Goal: Find specific page/section: Find specific page/section

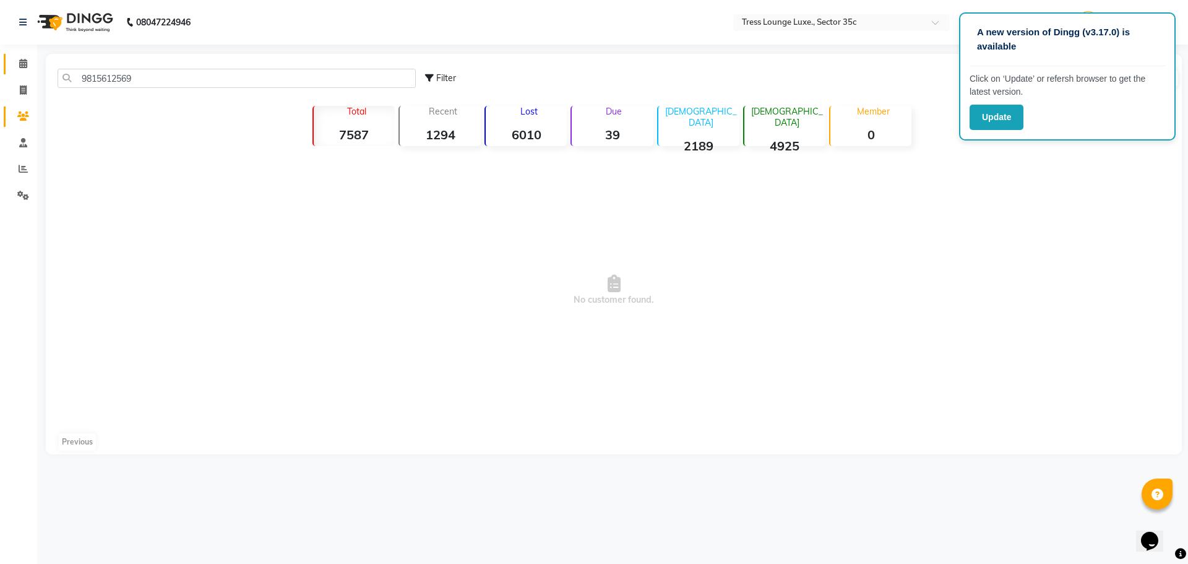
click at [22, 54] on link "Calendar" at bounding box center [19, 64] width 30 height 20
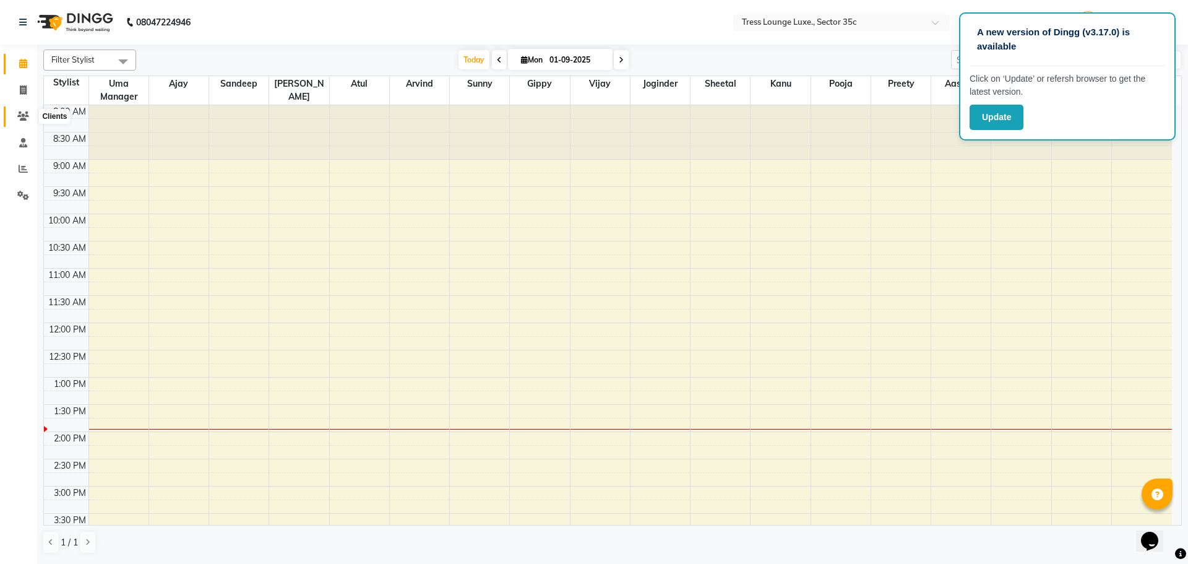
click at [19, 111] on span at bounding box center [23, 117] width 22 height 14
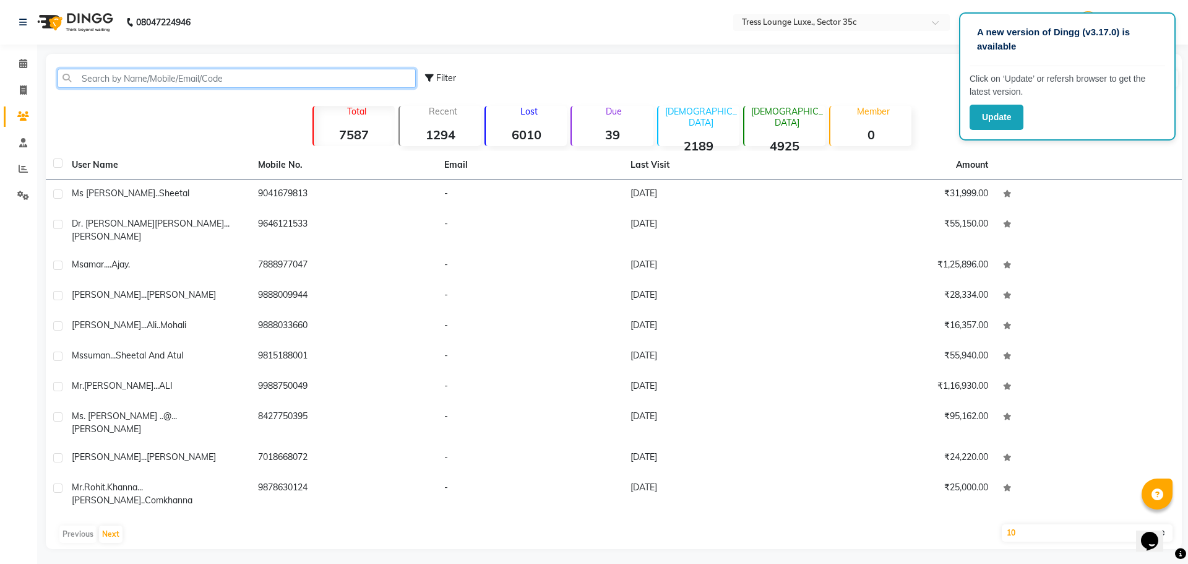
click at [139, 72] on input "text" at bounding box center [237, 78] width 358 height 19
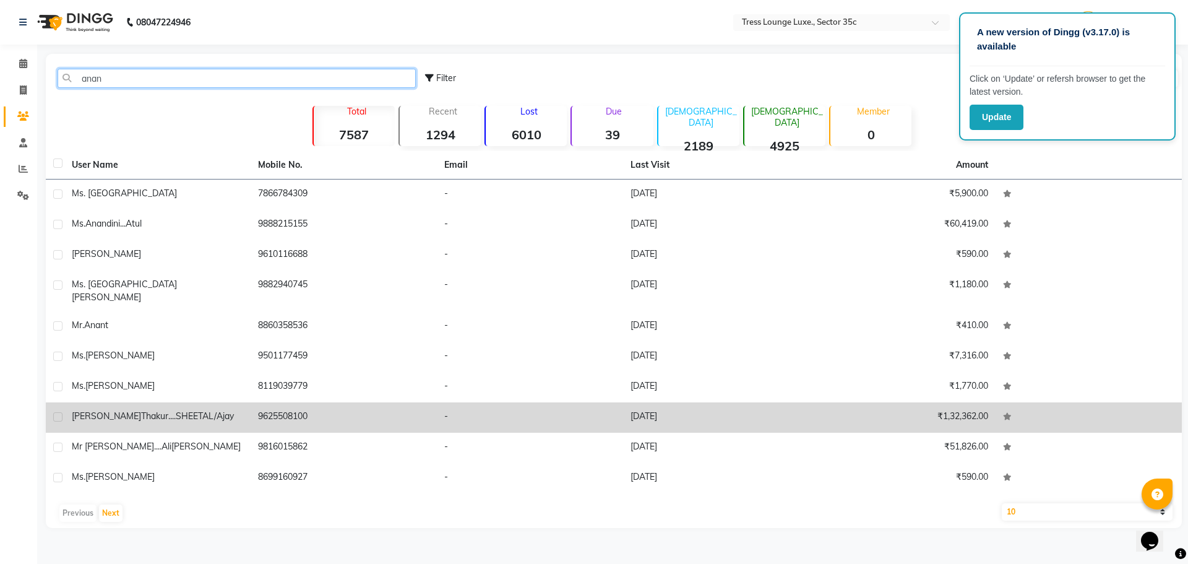
type input "anan"
click at [141, 410] on span "thakur....SHEETAL/ajay" at bounding box center [187, 415] width 93 height 11
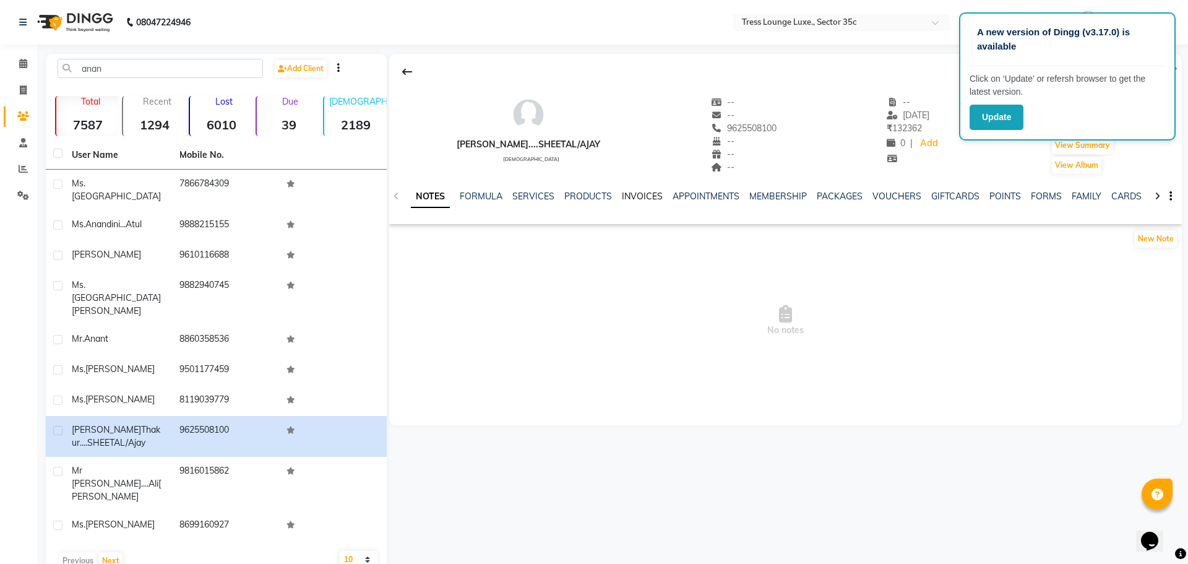
click at [629, 195] on link "INVOICES" at bounding box center [642, 196] width 41 height 11
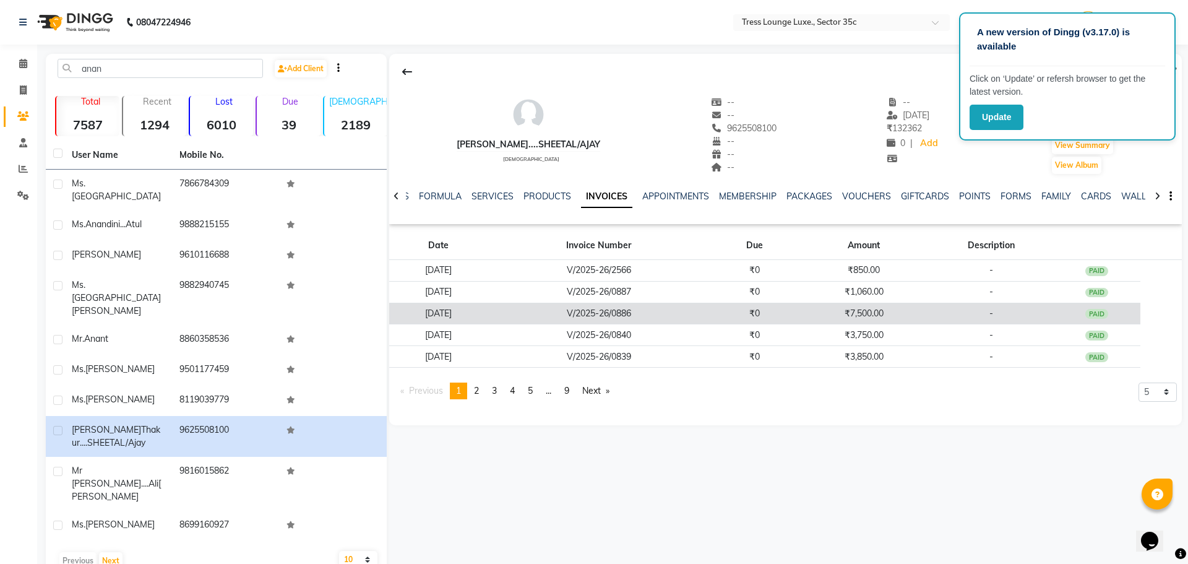
click at [883, 314] on td "₹7,500.00" at bounding box center [863, 314] width 131 height 22
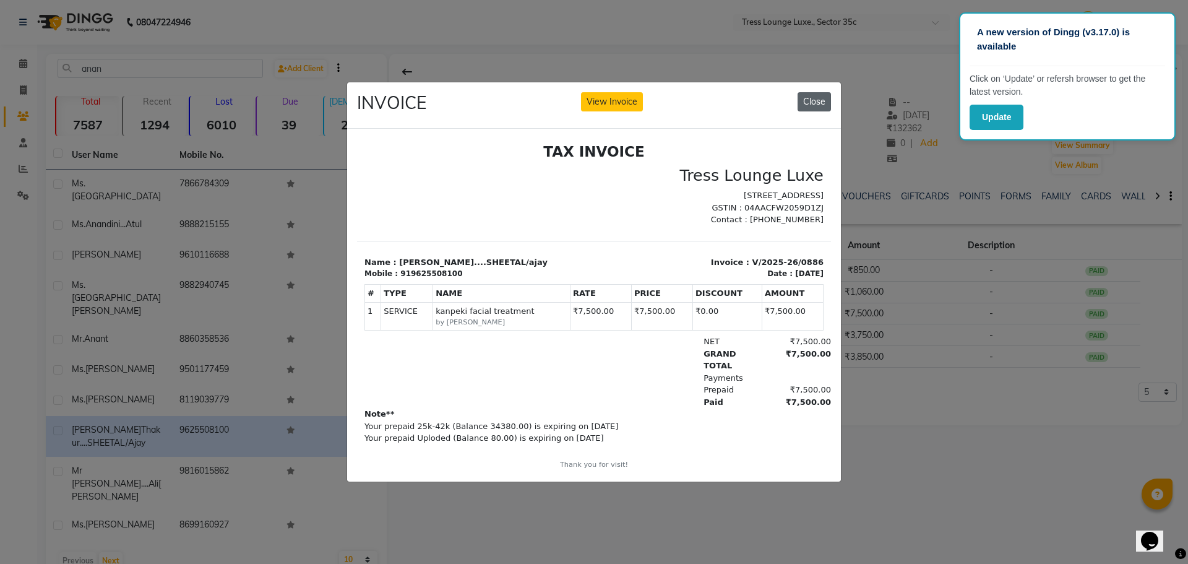
click at [807, 100] on button "Close" at bounding box center [813, 101] width 33 height 19
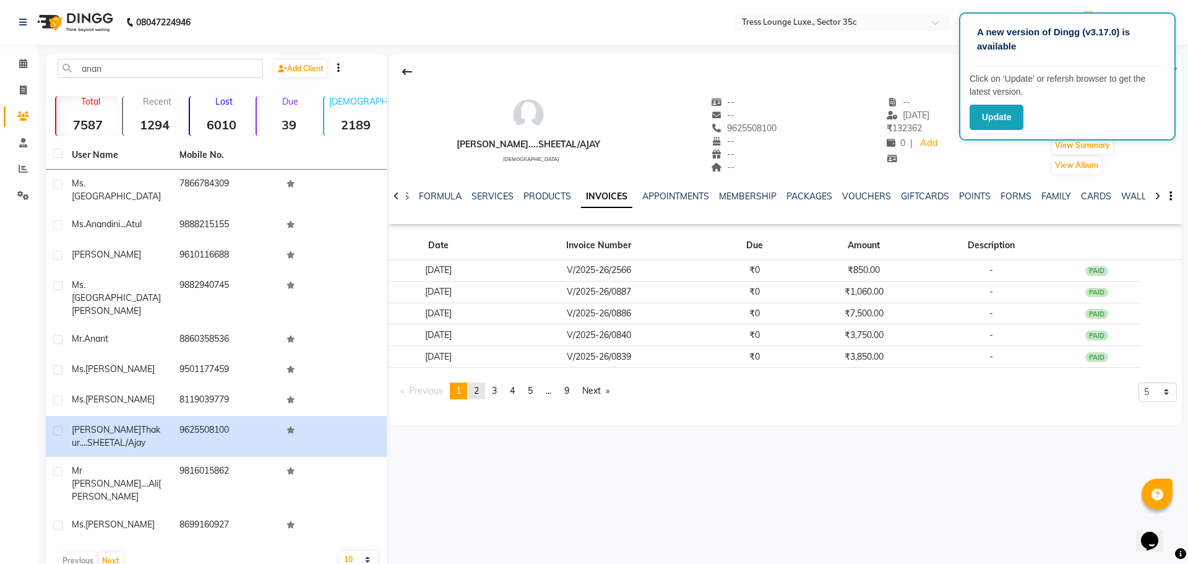
click at [479, 392] on span "2" at bounding box center [476, 390] width 5 height 11
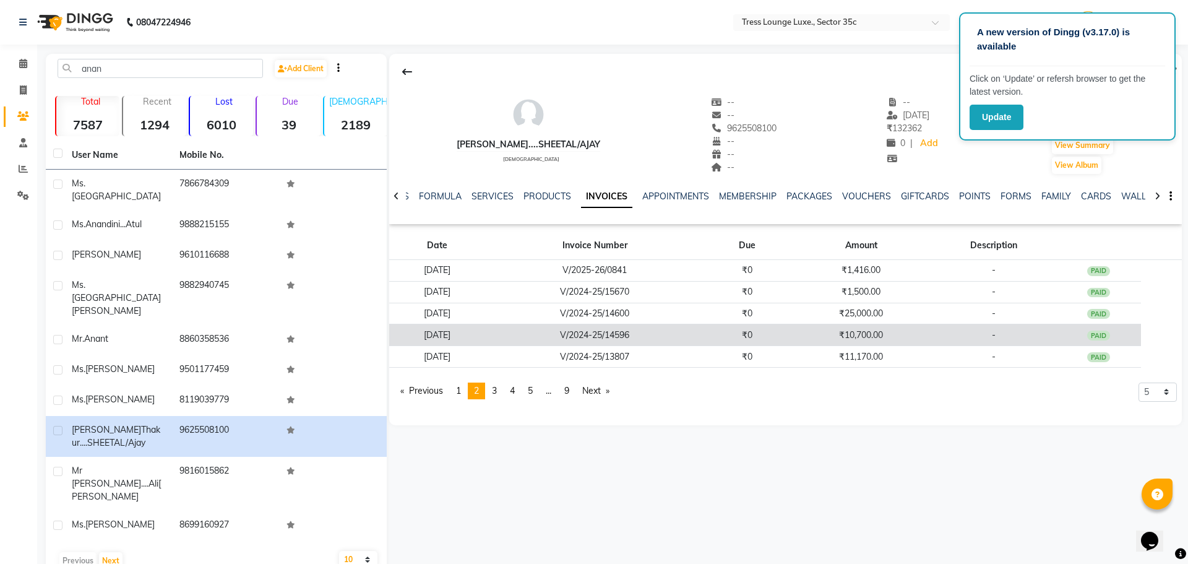
click at [882, 340] on td "₹10,700.00" at bounding box center [861, 335] width 142 height 22
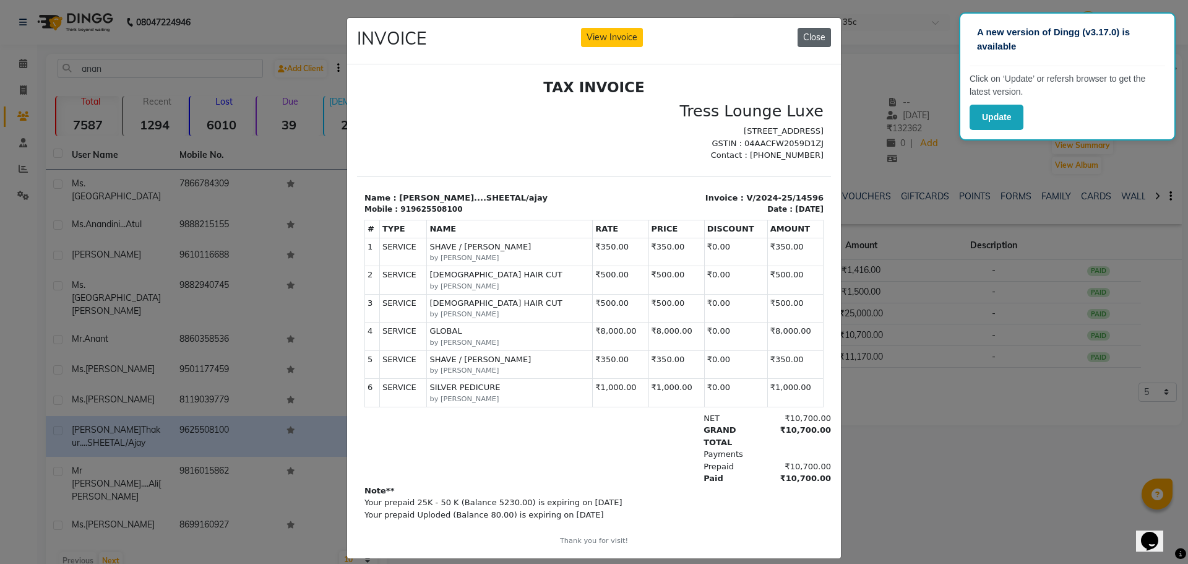
click at [818, 35] on button "Close" at bounding box center [813, 37] width 33 height 19
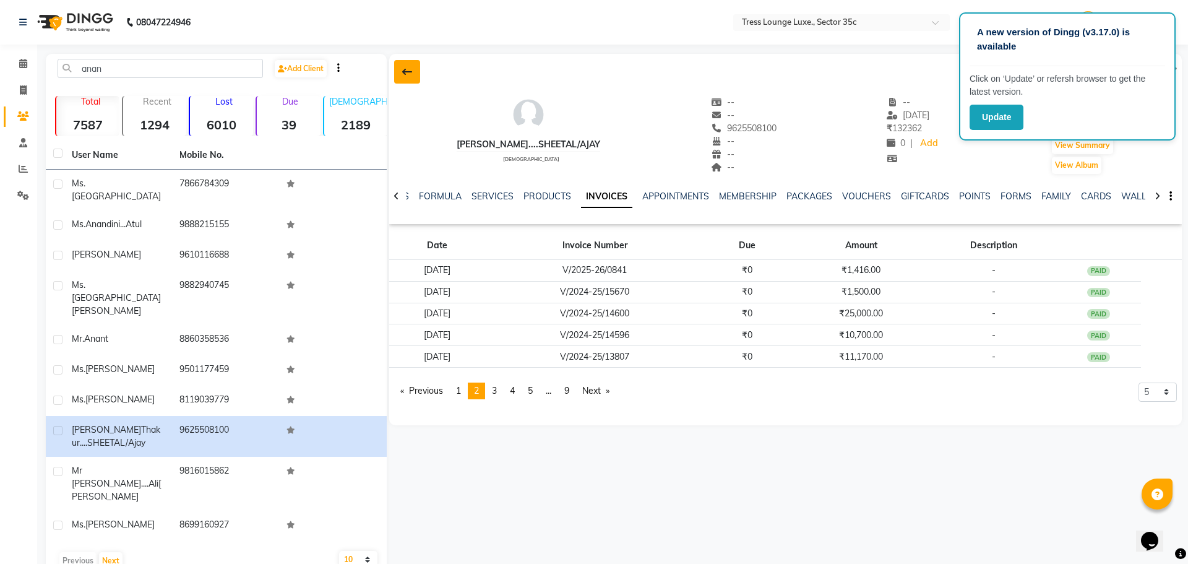
click at [408, 71] on icon at bounding box center [407, 72] width 10 height 10
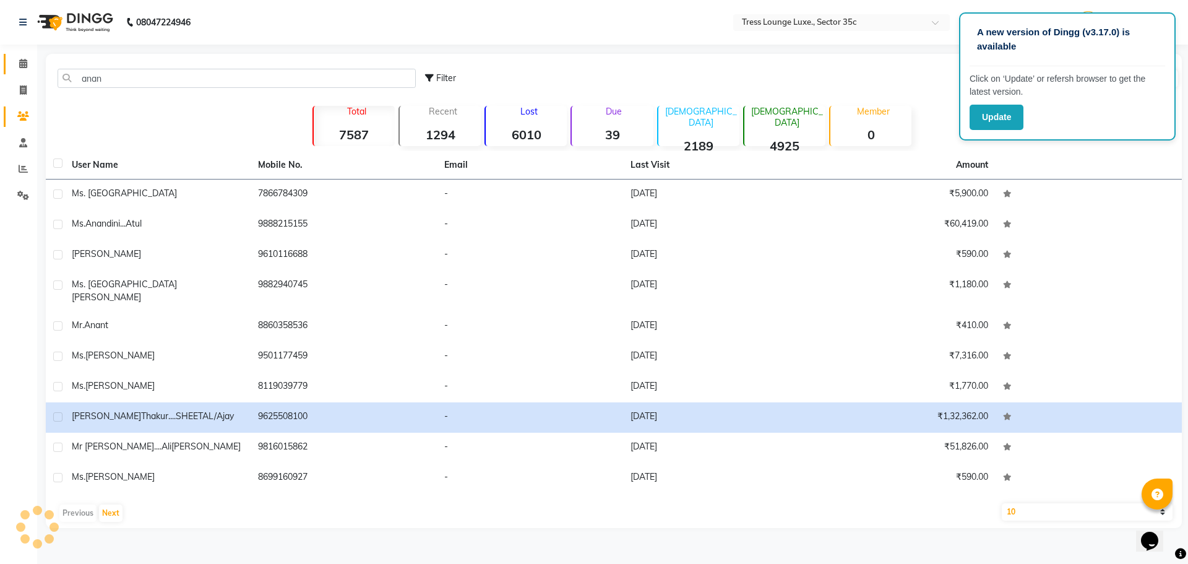
click at [19, 71] on link "Calendar" at bounding box center [19, 64] width 30 height 20
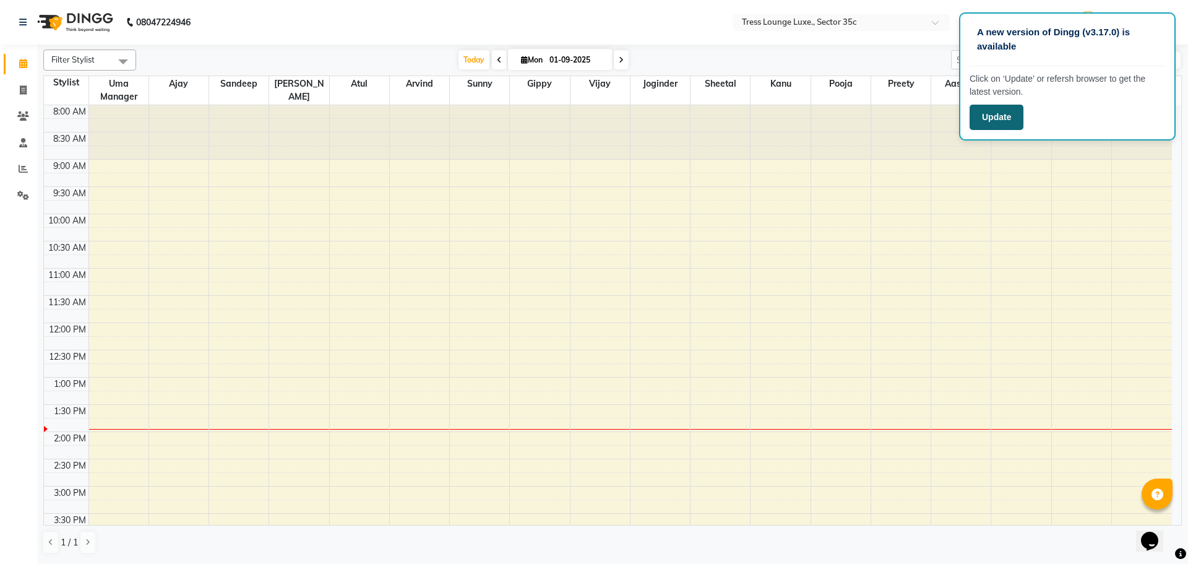
click at [991, 120] on button "Update" at bounding box center [996, 117] width 54 height 25
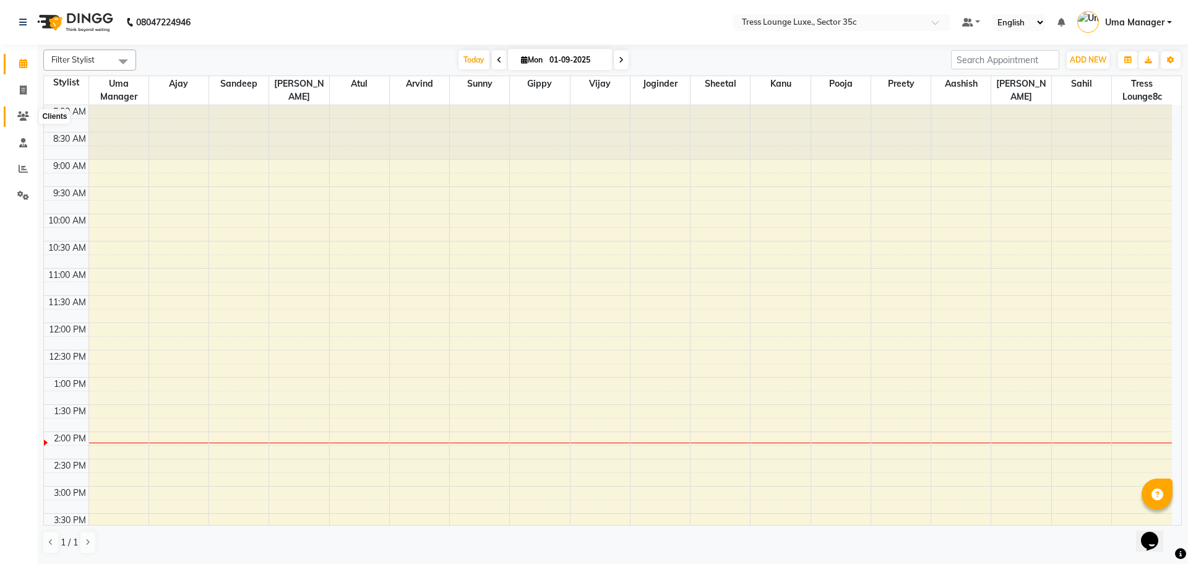
click at [22, 120] on span at bounding box center [23, 117] width 22 height 14
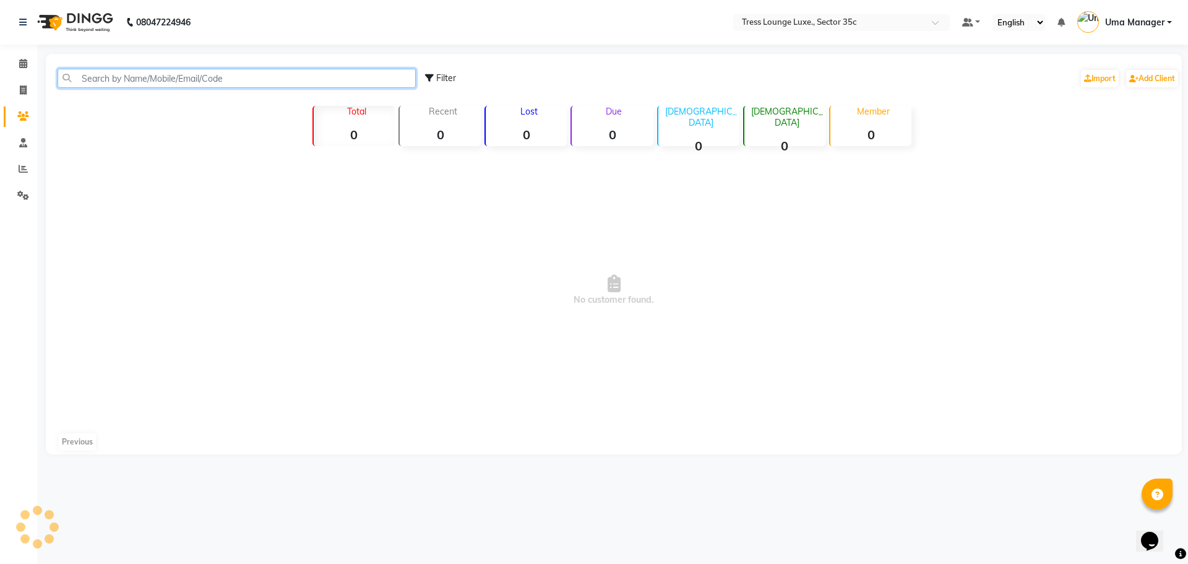
click at [134, 78] on input "text" at bounding box center [237, 78] width 358 height 19
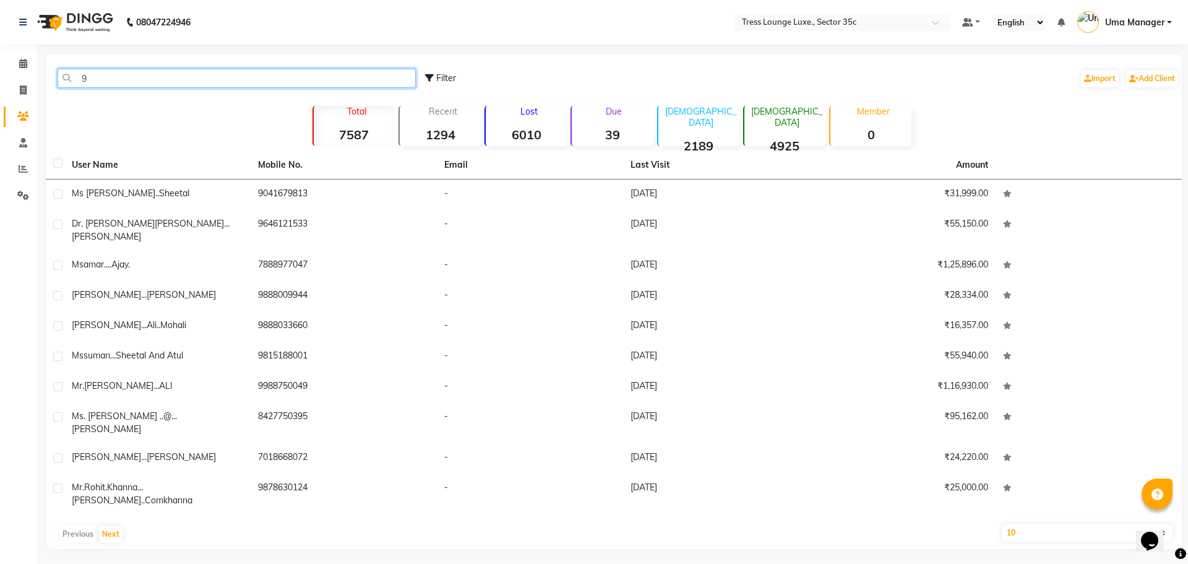
type input "9"
click at [102, 77] on input "9" at bounding box center [237, 78] width 358 height 19
paste input "9815612569"
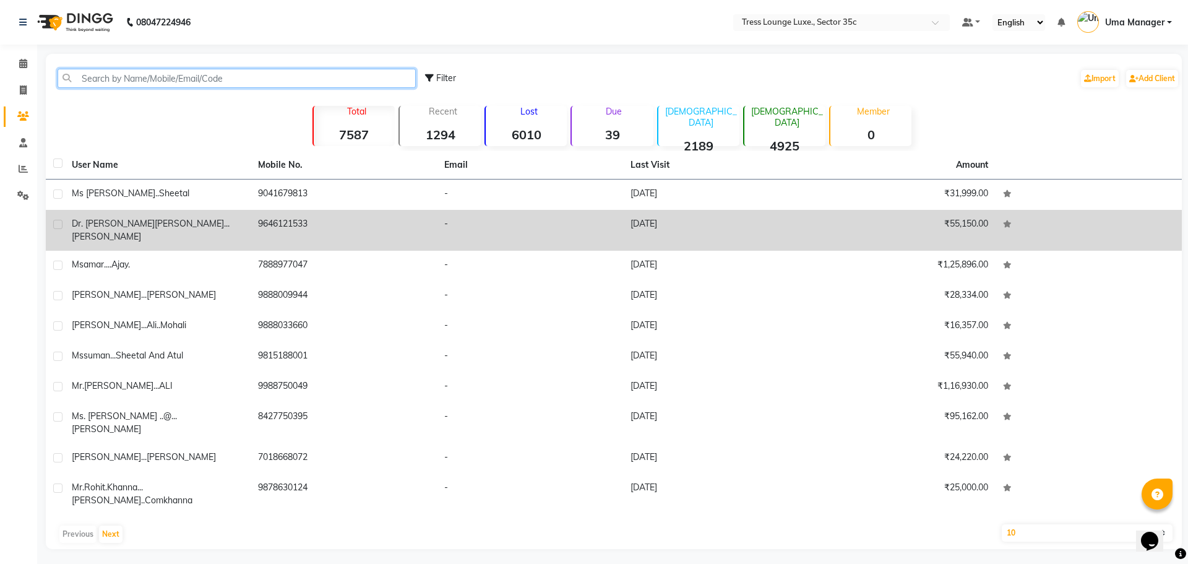
type input "9815612569"
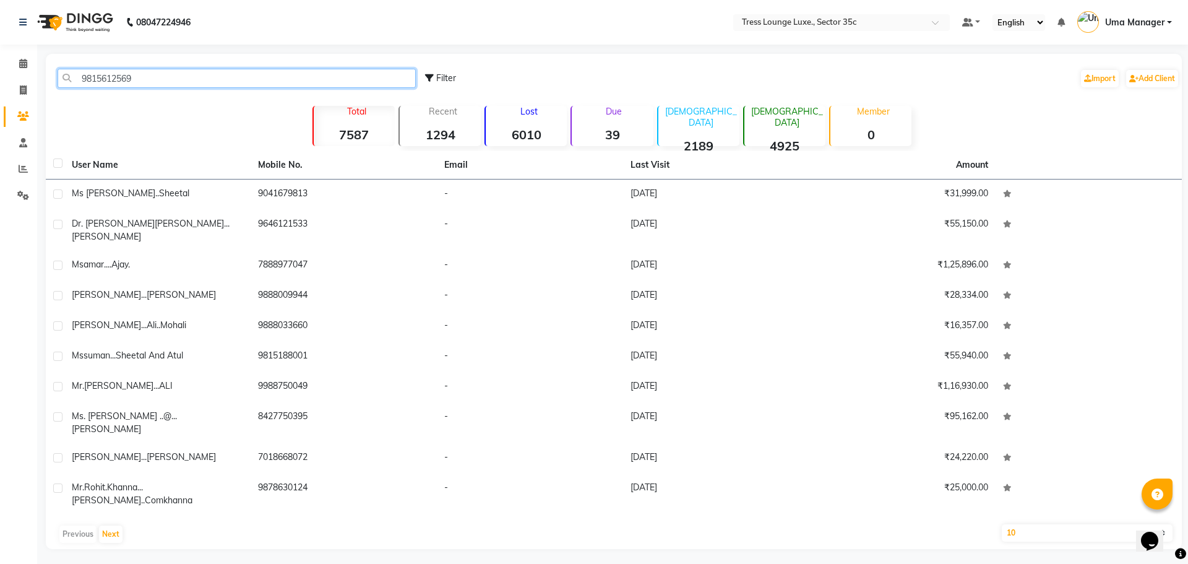
click at [70, 82] on input "9815612569" at bounding box center [237, 78] width 358 height 19
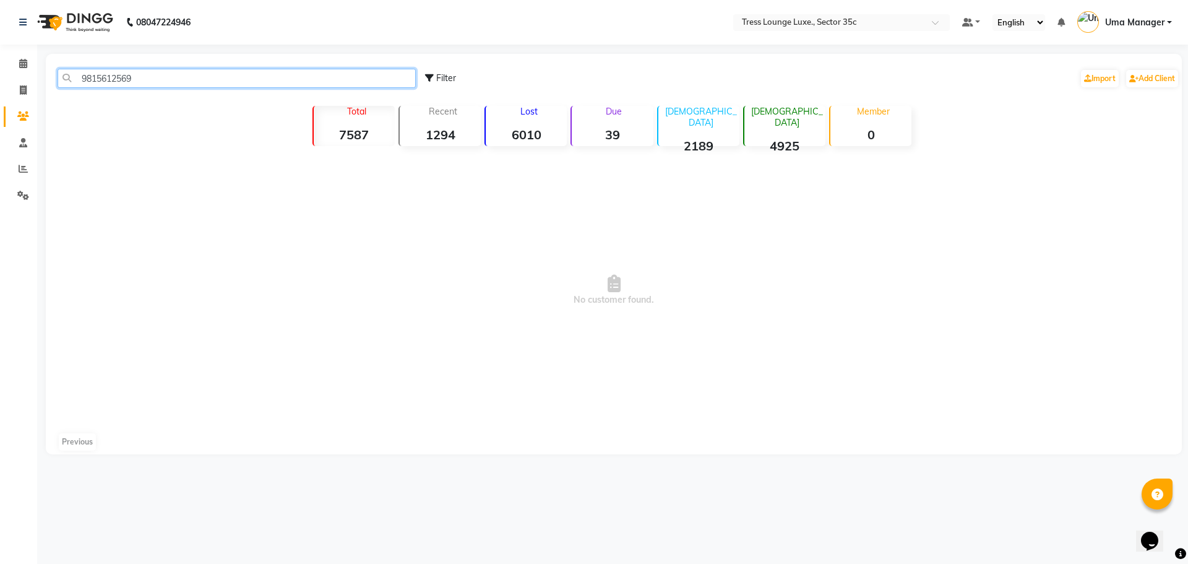
drag, startPoint x: 179, startPoint y: 71, endPoint x: 84, endPoint y: 95, distance: 97.7
click at [84, 95] on div "9815612569 Filter Import Add Client" at bounding box center [613, 78] width 1131 height 39
